Goal: Use online tool/utility: Utilize a website feature to perform a specific function

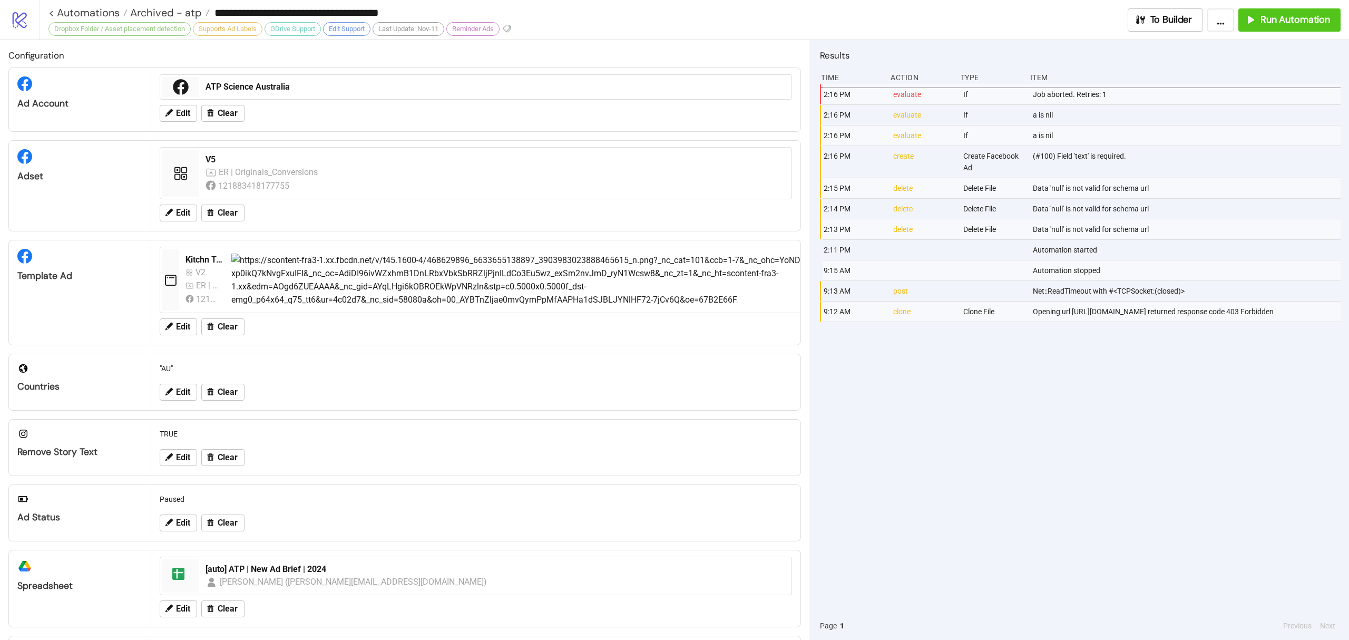
scroll to position [147, 0]
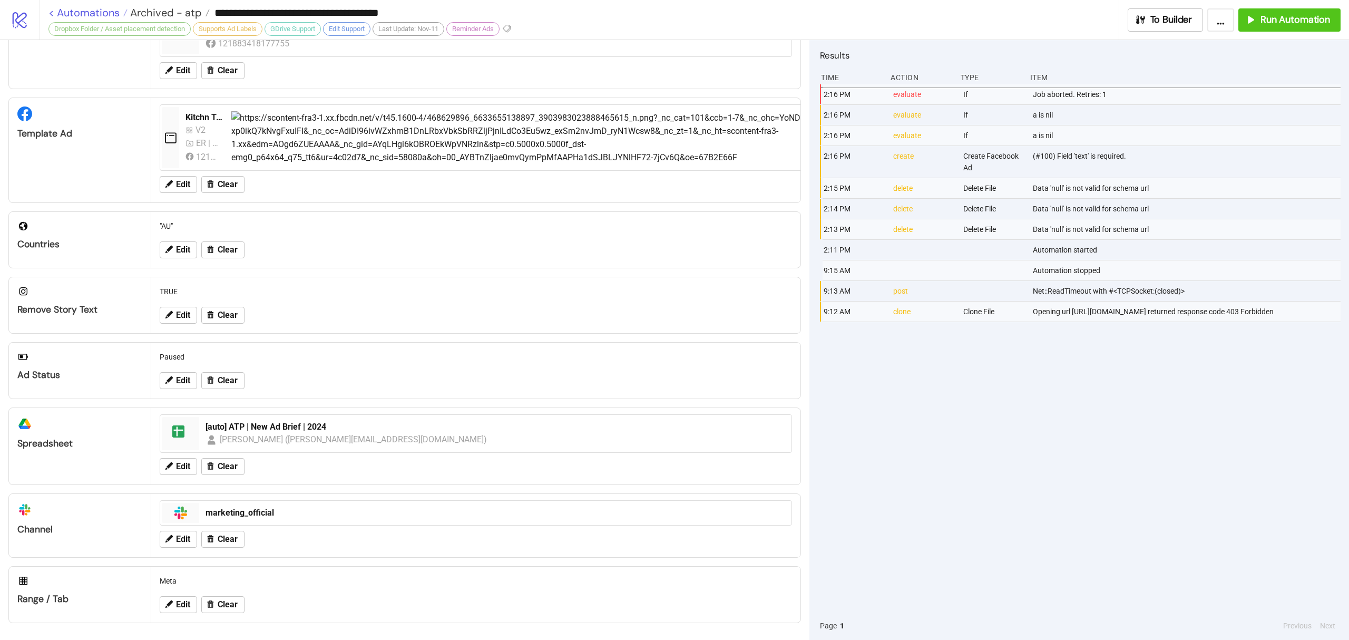
click at [92, 9] on link "< Automations" at bounding box center [87, 12] width 79 height 11
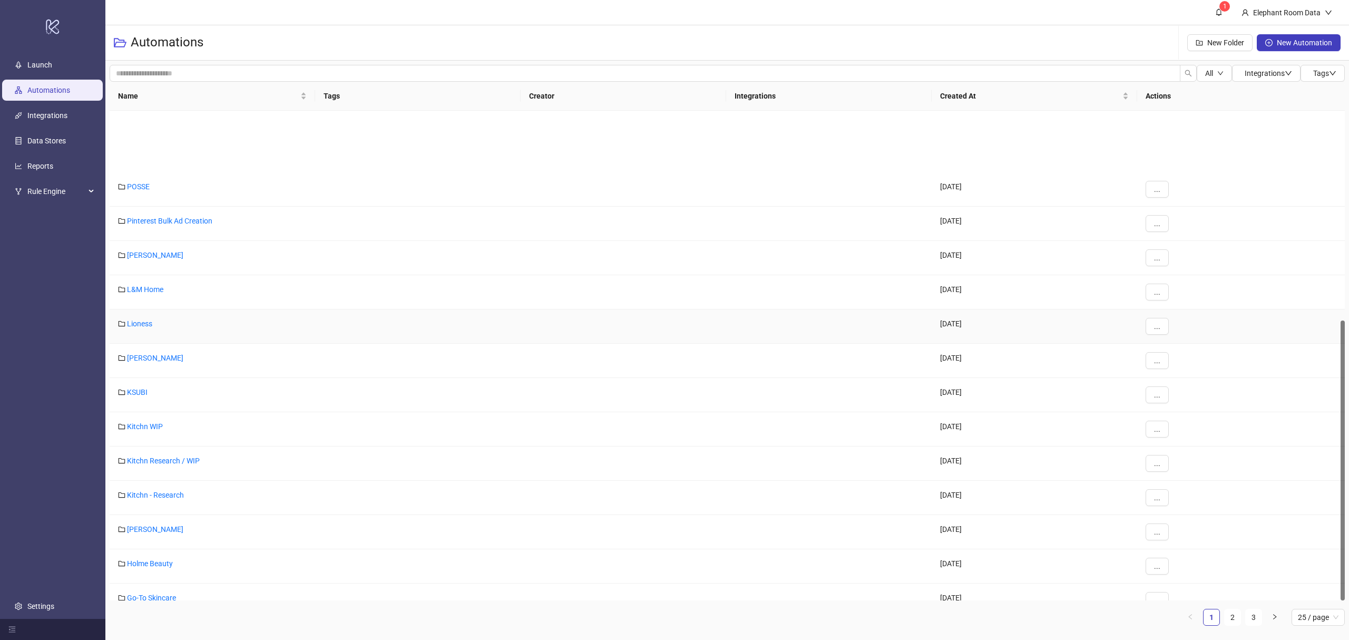
scroll to position [367, 0]
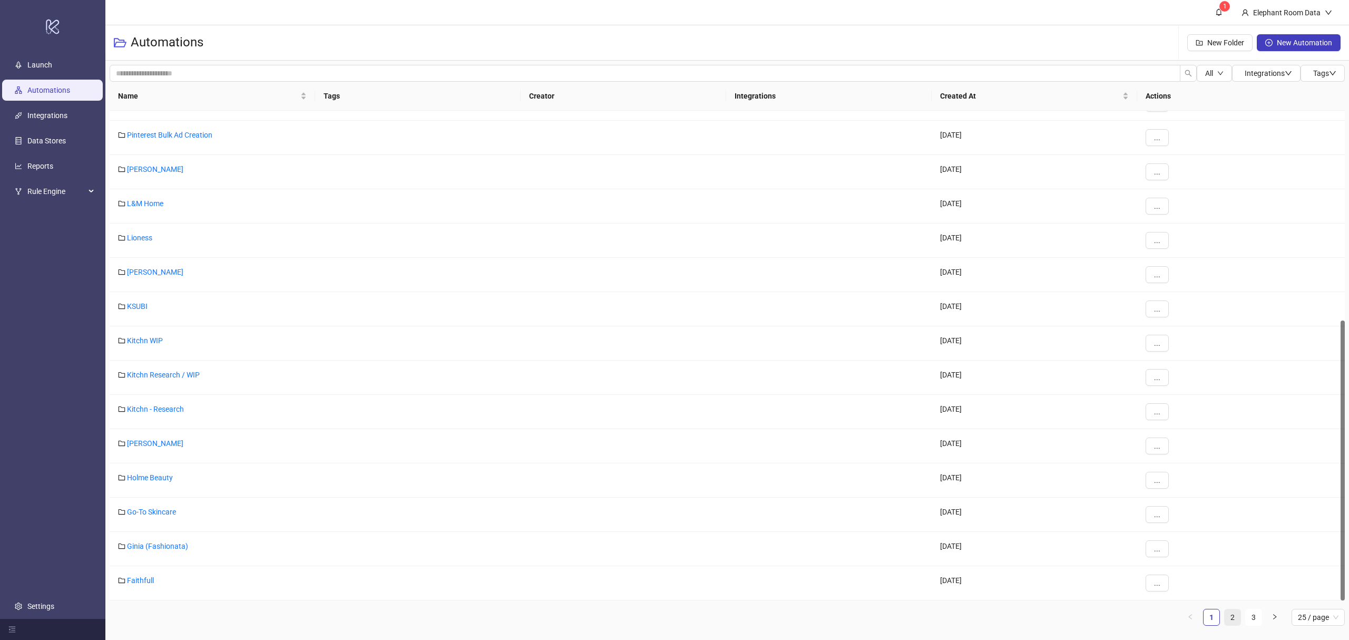
click at [1232, 620] on link "2" at bounding box center [1233, 617] width 16 height 16
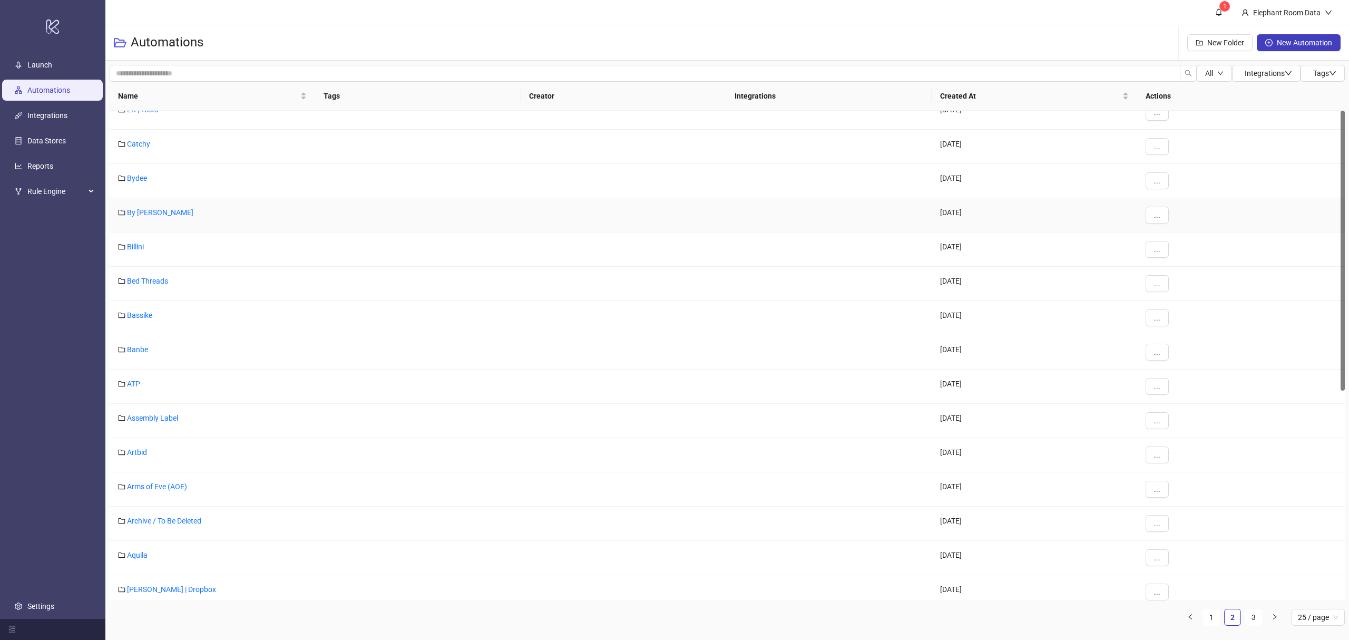
scroll to position [0, 0]
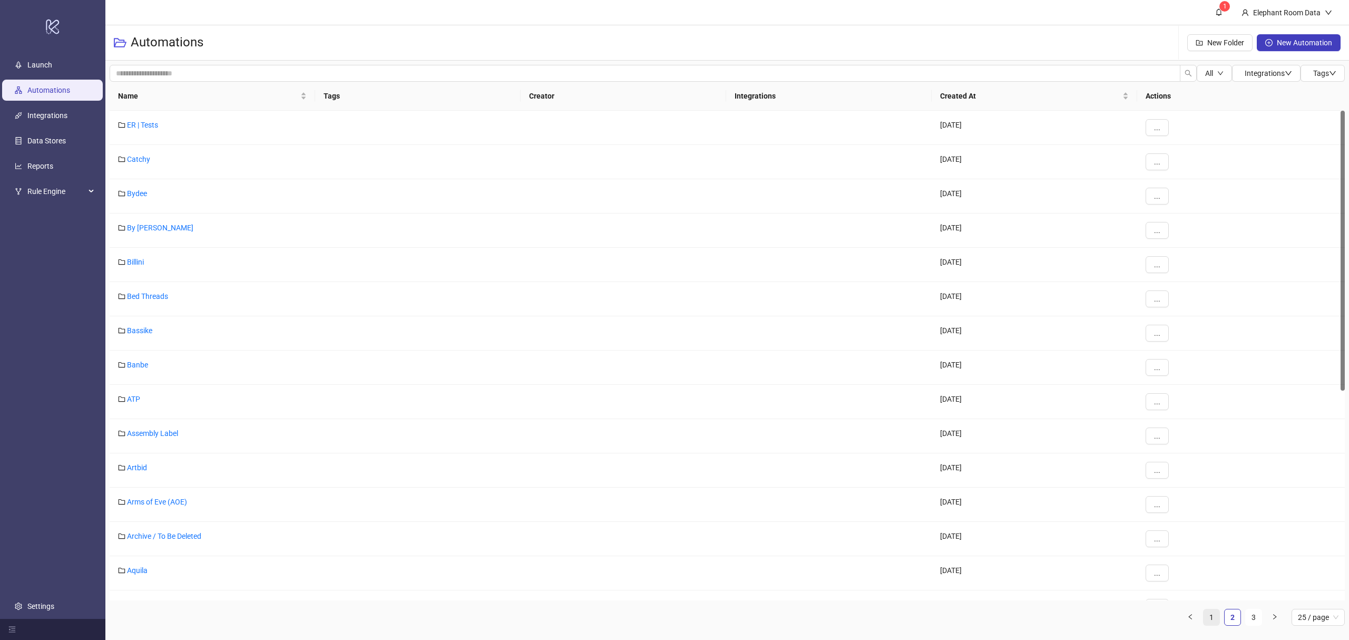
click at [1216, 618] on link "1" at bounding box center [1212, 617] width 16 height 16
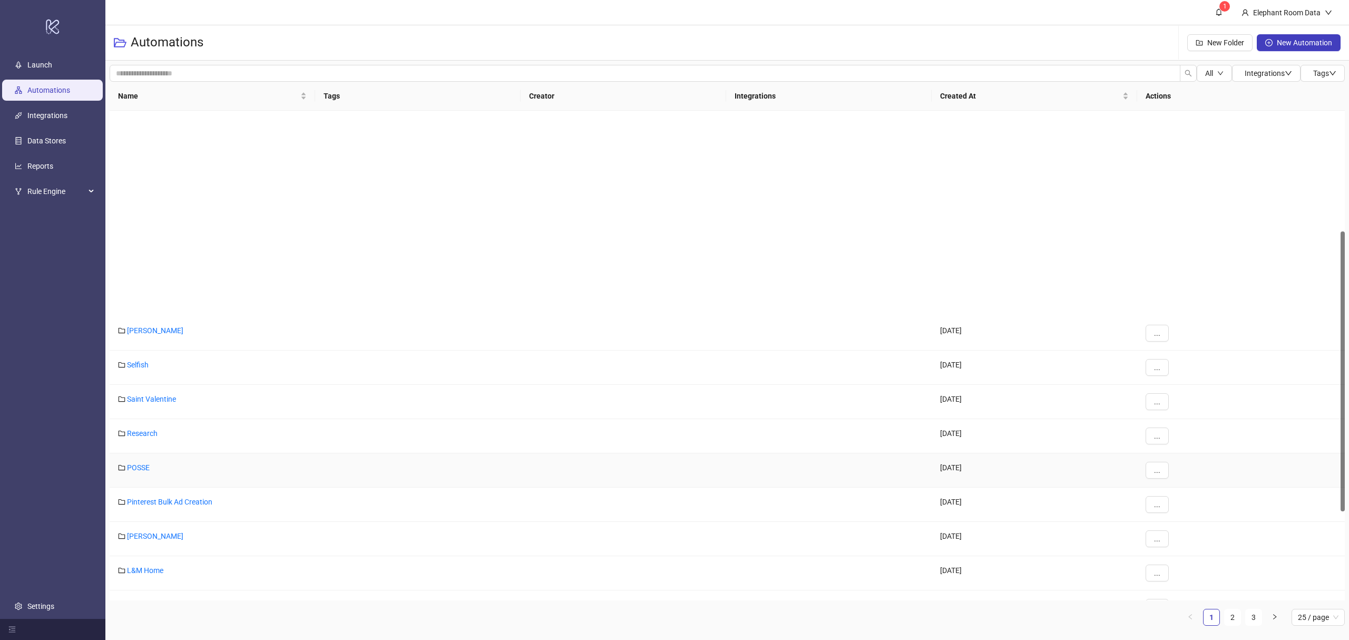
scroll to position [351, 0]
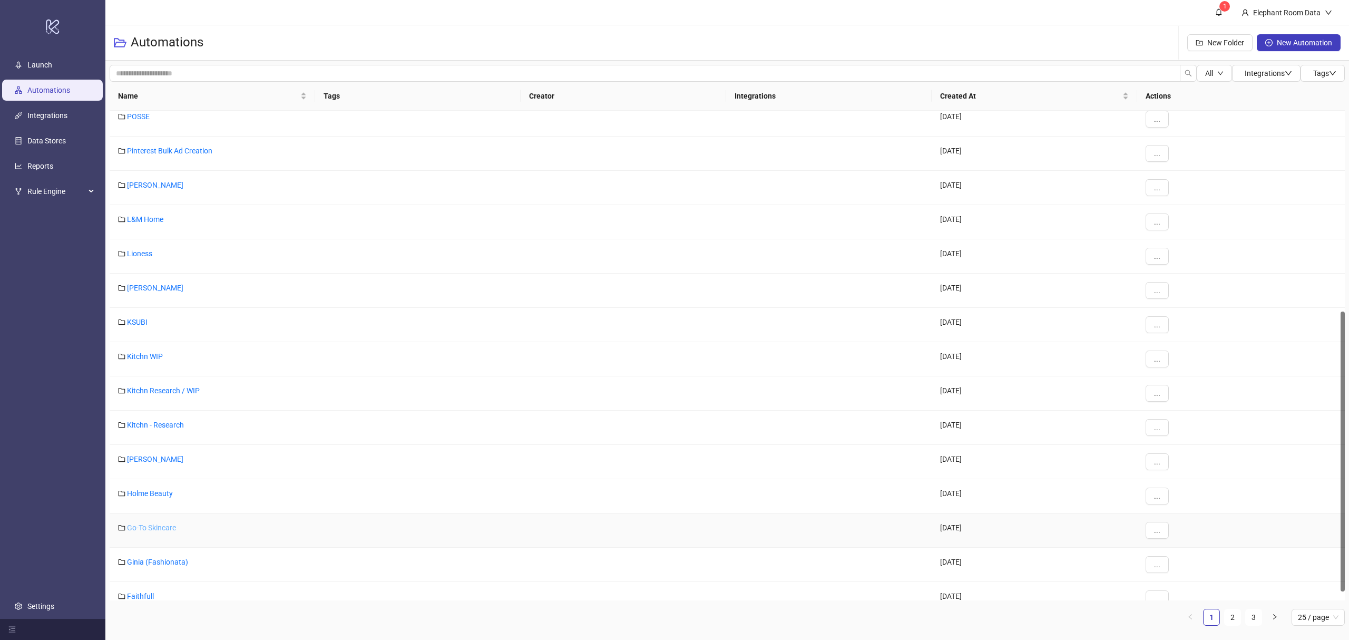
click at [165, 527] on link "Go-To Skincare" at bounding box center [151, 527] width 49 height 8
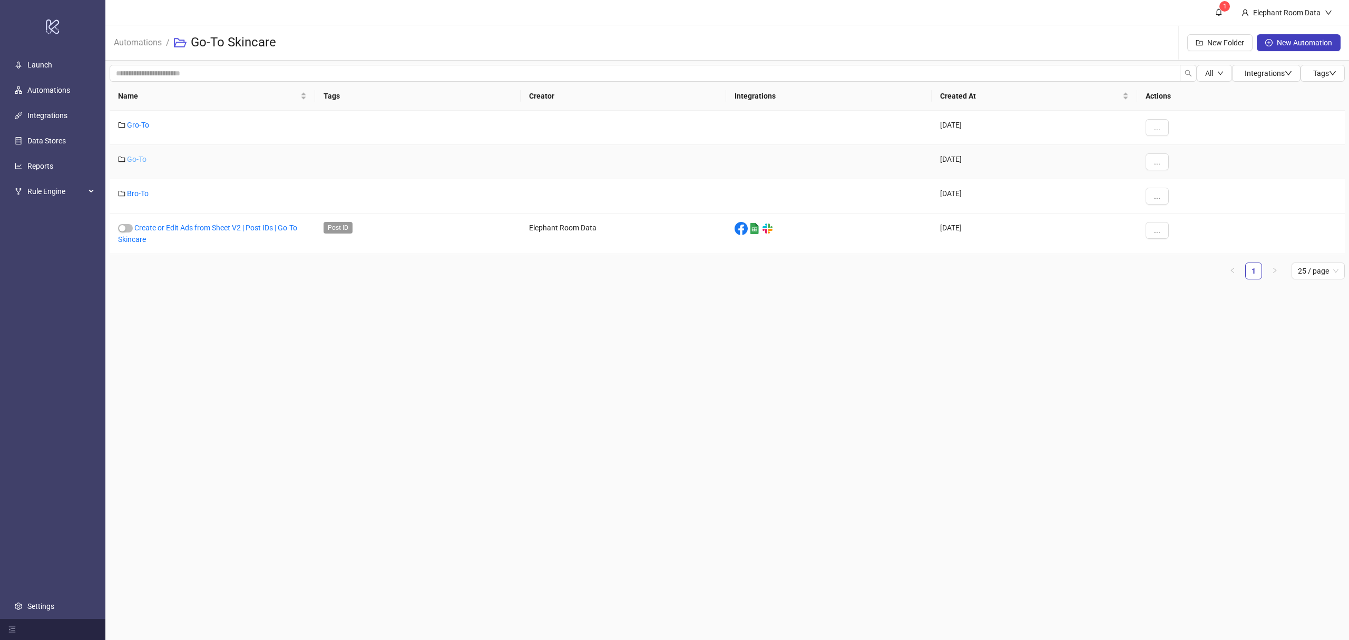
click at [140, 159] on link "Go-To" at bounding box center [137, 159] width 20 height 8
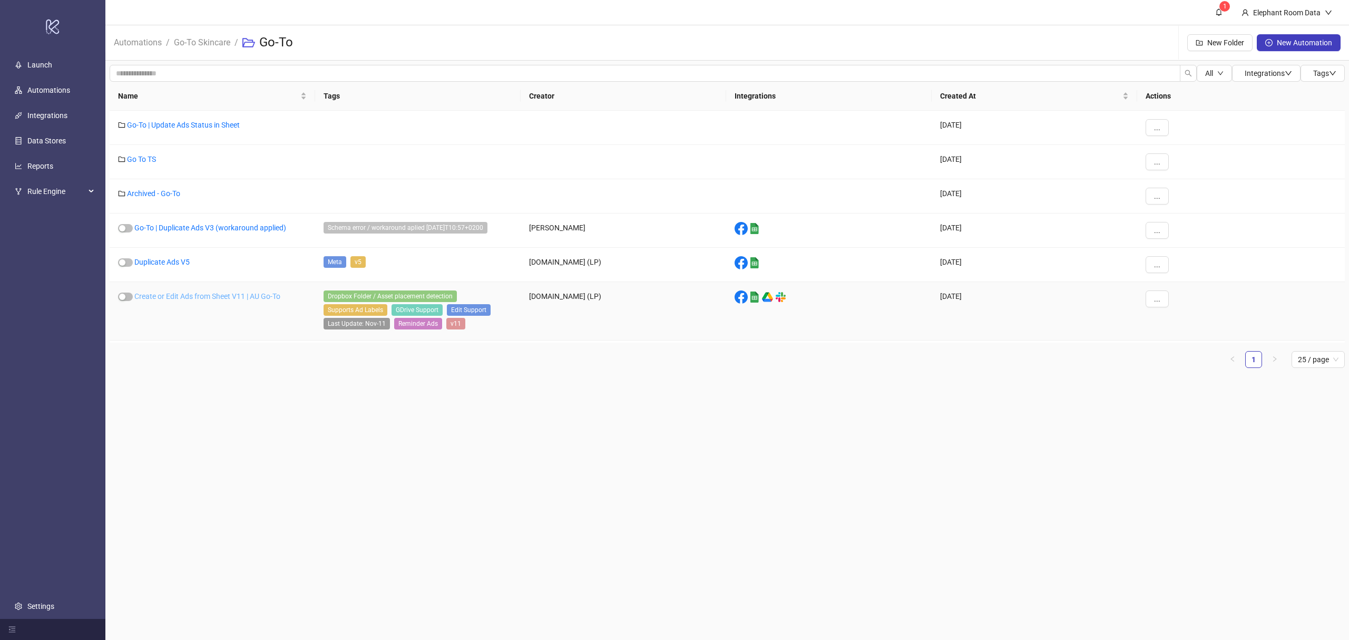
click at [216, 292] on link "Create or Edit Ads from Sheet V11 | AU Go-To" at bounding box center [207, 296] width 146 height 8
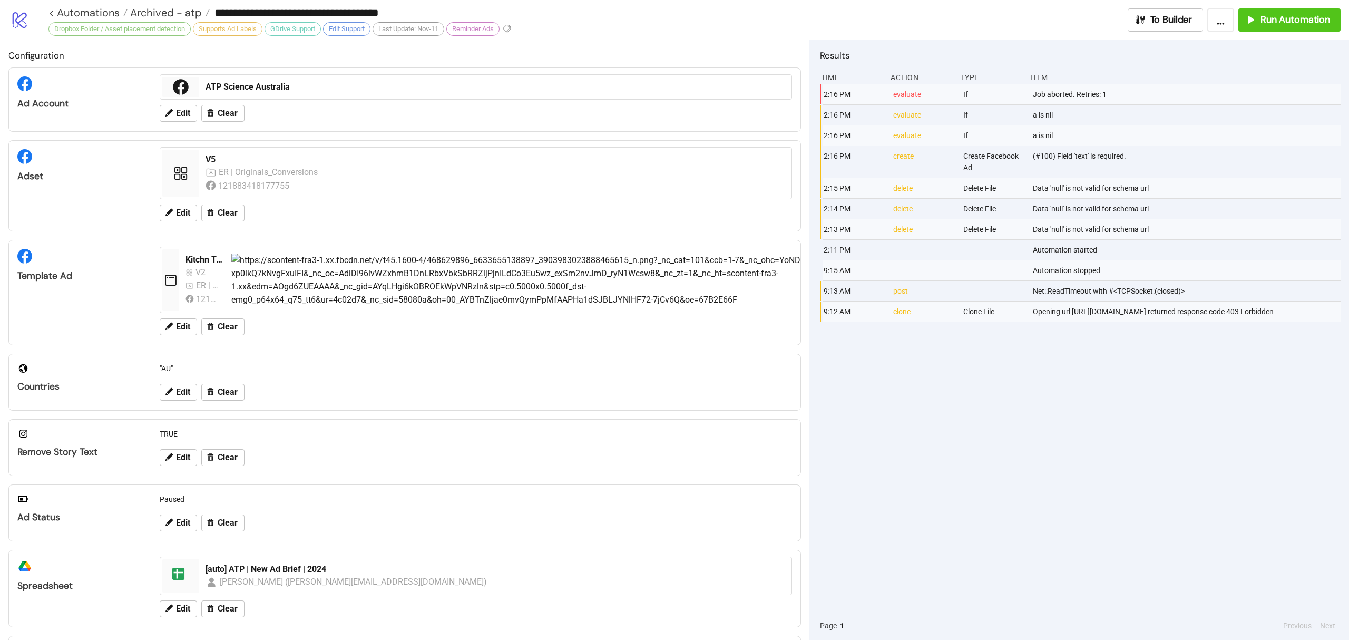
type input "**********"
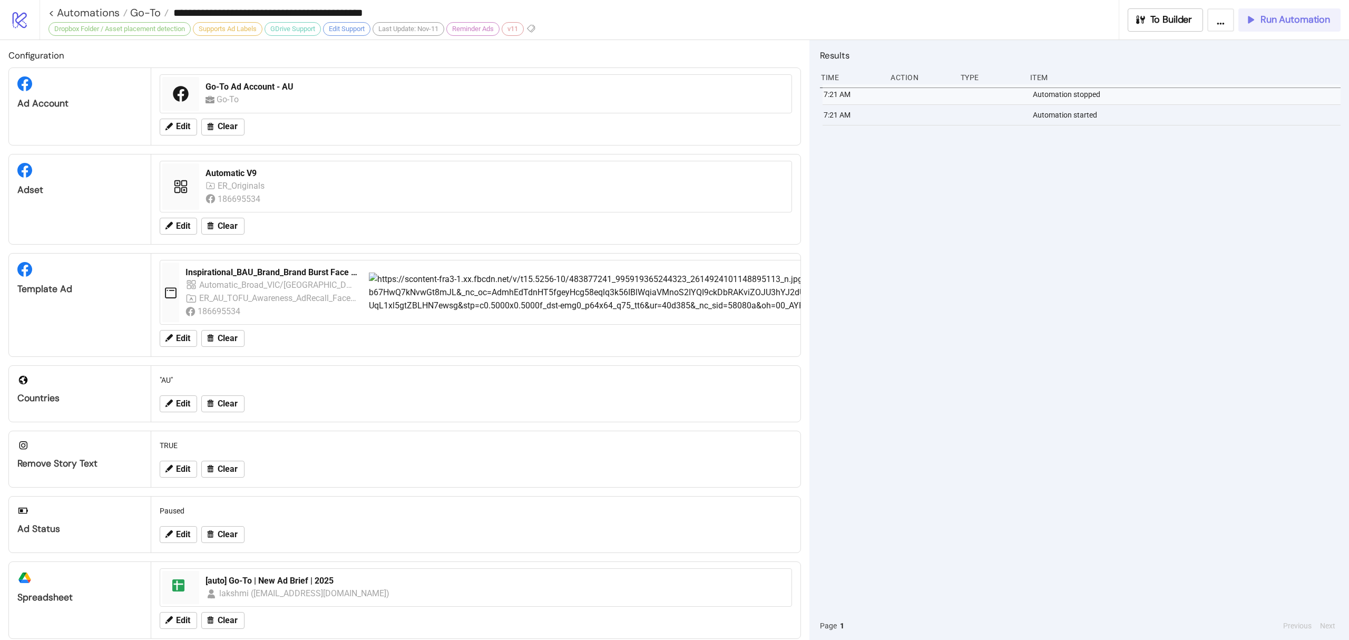
click at [1279, 20] on span "Run Automation" at bounding box center [1296, 20] width 70 height 12
